Goal: Task Accomplishment & Management: Manage account settings

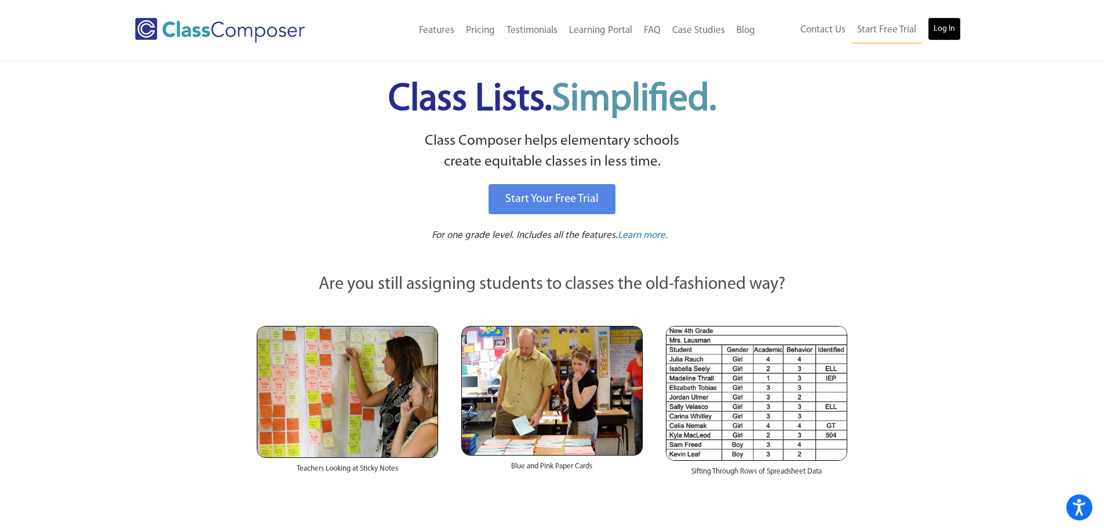
click at [945, 34] on link "Log In" at bounding box center [944, 28] width 33 height 23
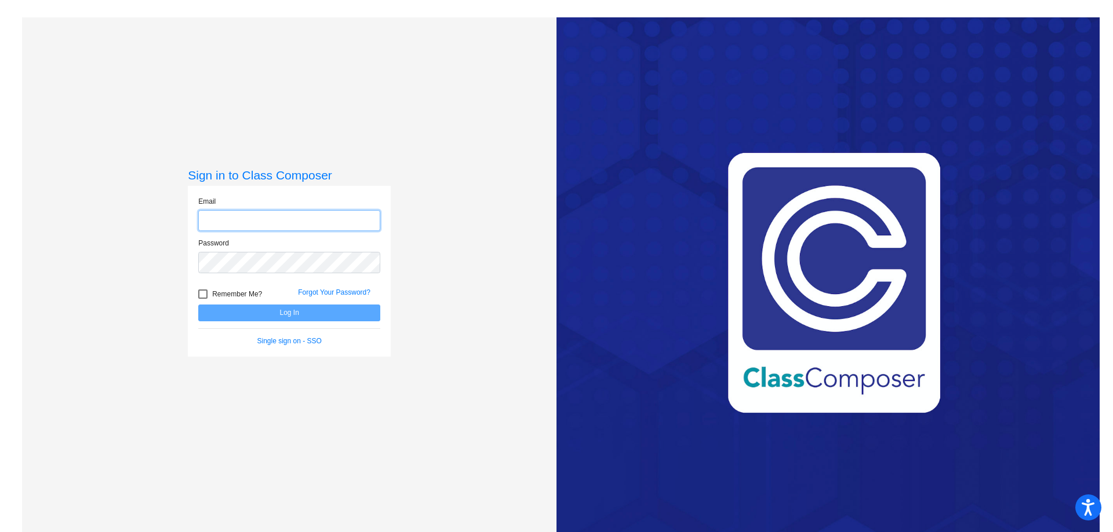
type input "[EMAIL_ADDRESS][DOMAIN_NAME]"
click at [278, 315] on button "Log In" at bounding box center [289, 313] width 182 height 17
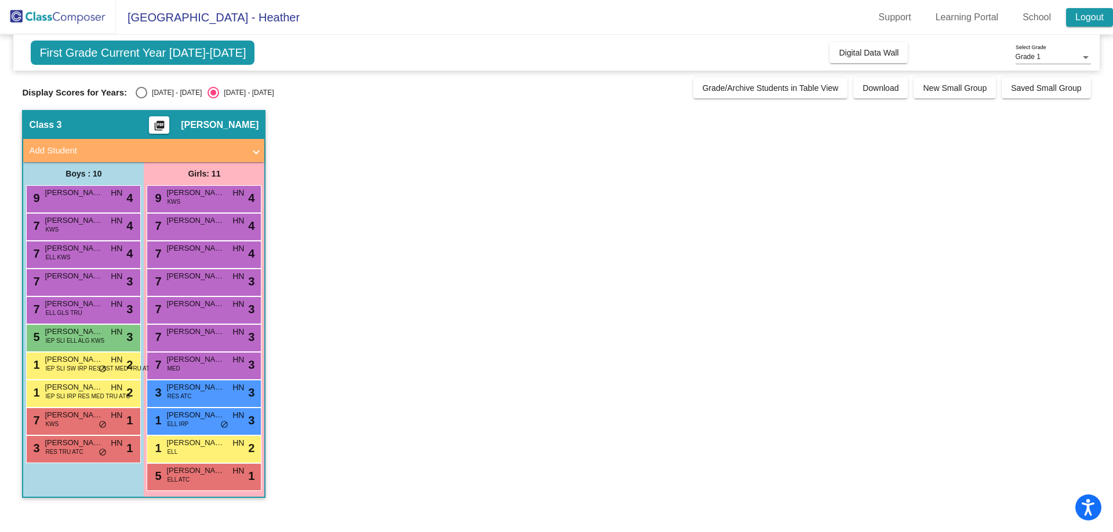
click at [1090, 19] on link "Logout" at bounding box center [1089, 17] width 47 height 19
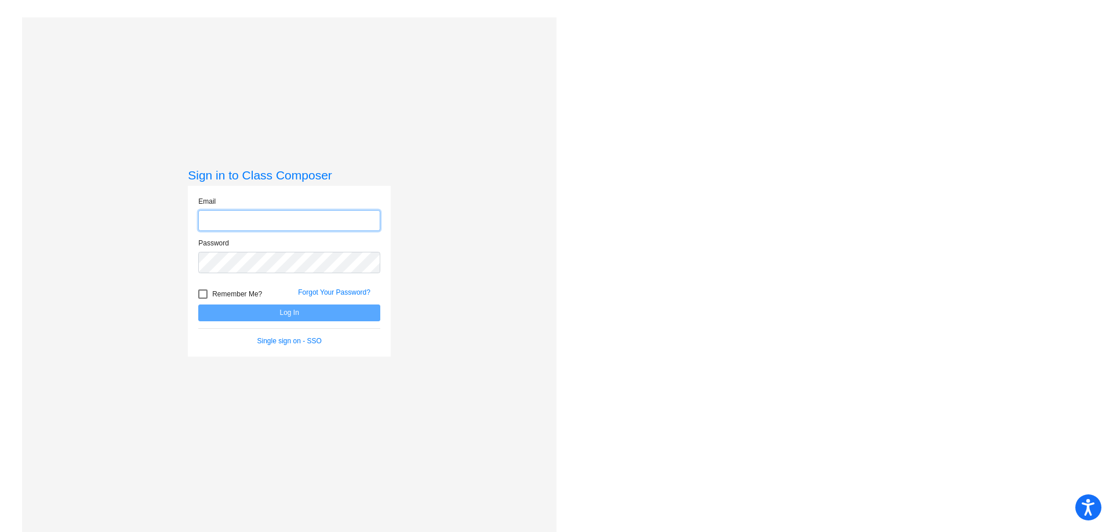
type input "hnelson@cvs.k12.mi.us"
